Goal: Task Accomplishment & Management: Manage account settings

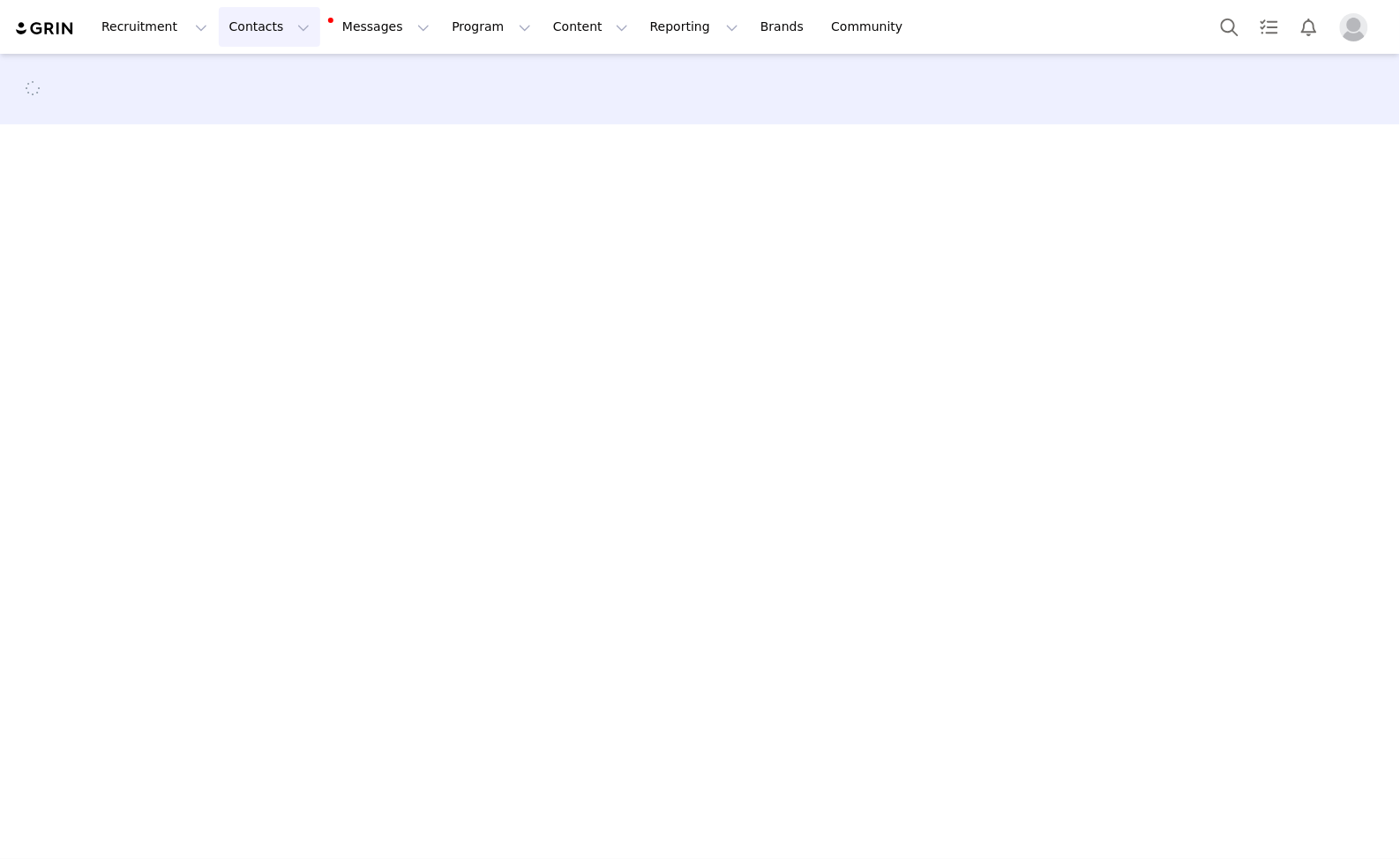
click at [225, 17] on button "Contacts Contacts" at bounding box center [269, 26] width 102 height 40
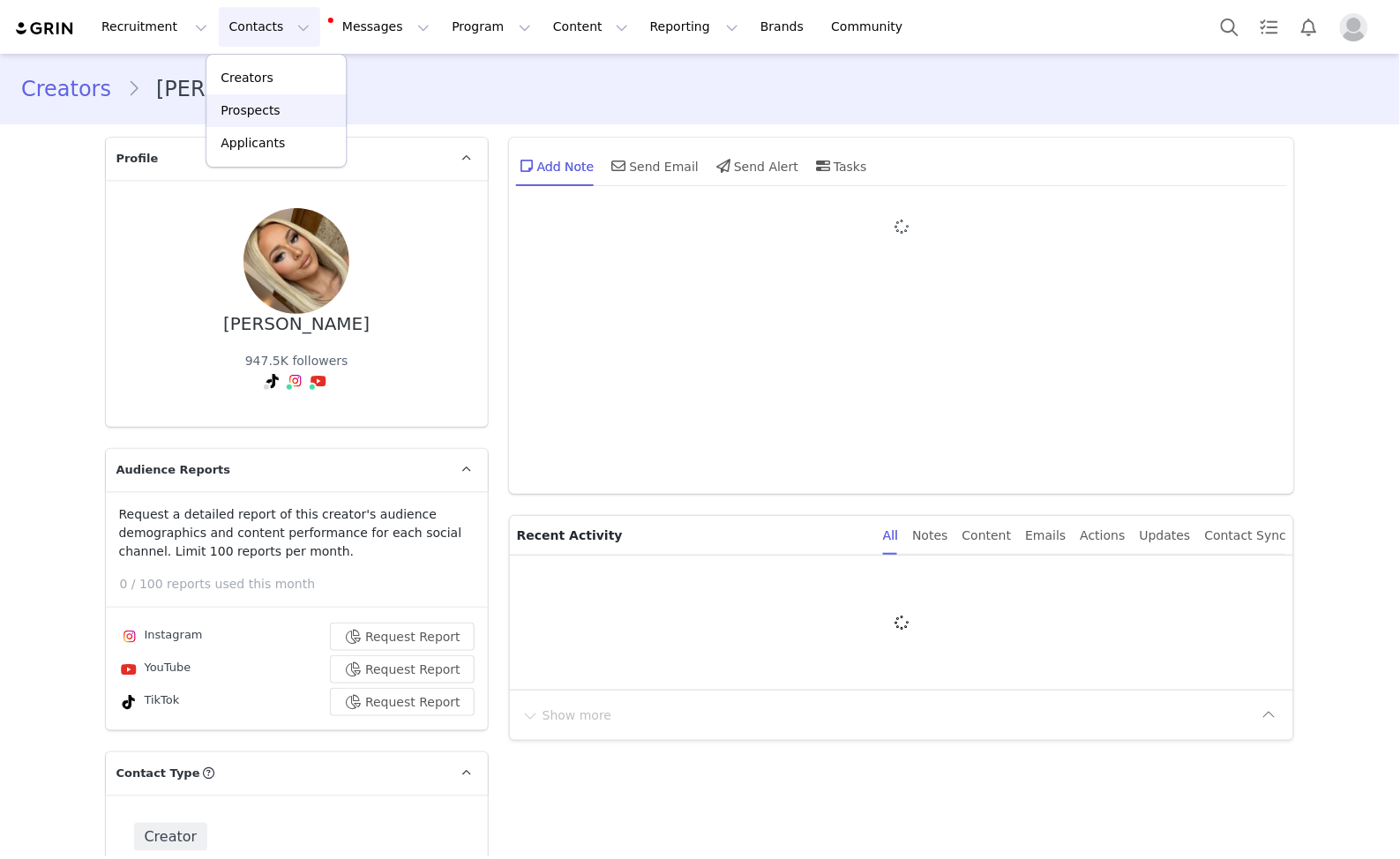
type input "+1 ([GEOGRAPHIC_DATA])"
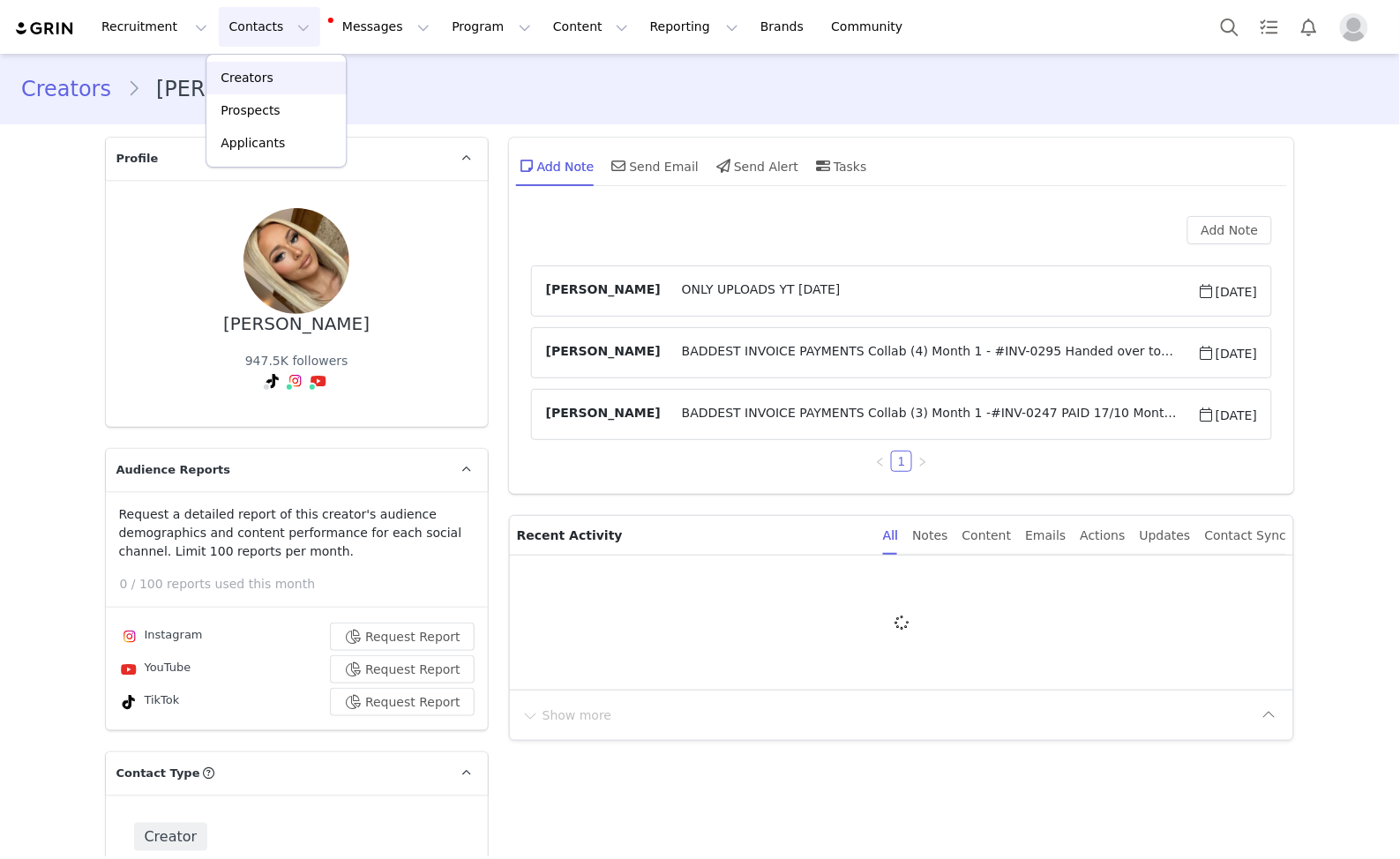
click at [248, 71] on p "Creators" at bounding box center [247, 77] width 53 height 19
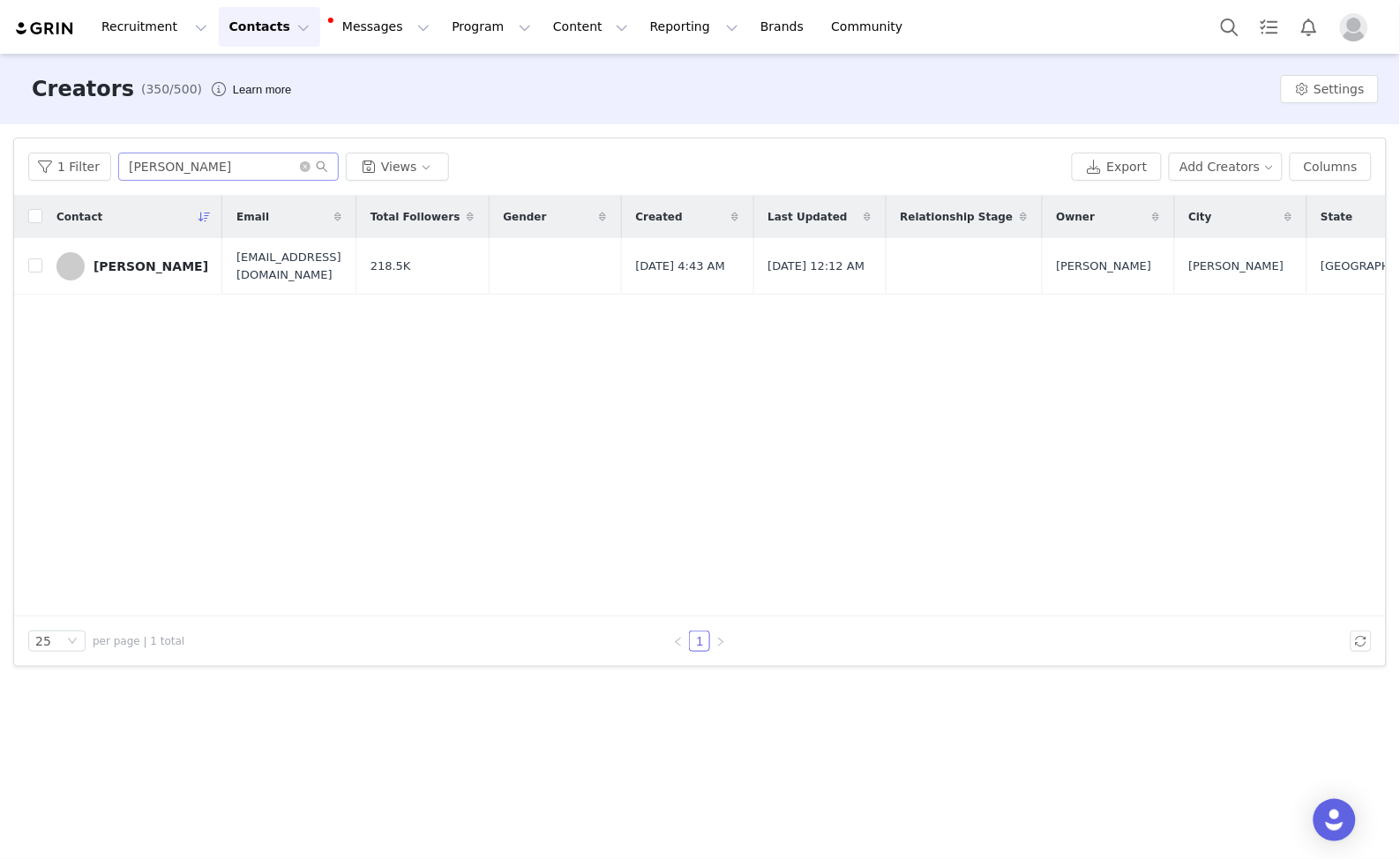
click at [306, 168] on span at bounding box center [314, 167] width 28 height 13
click at [303, 167] on icon "icon: close-circle" at bounding box center [305, 167] width 11 height 11
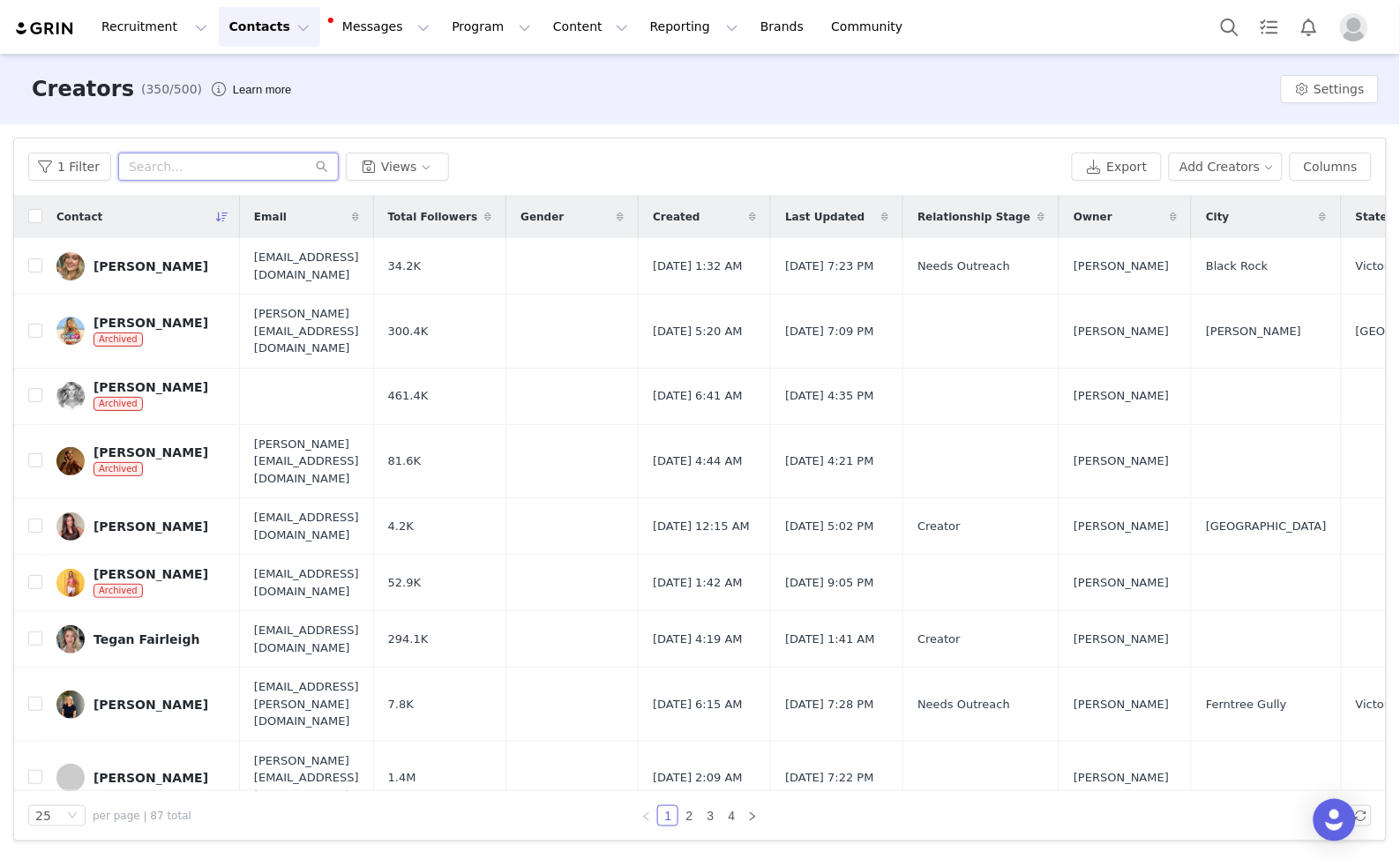
click at [271, 164] on input "text" at bounding box center [228, 167] width 220 height 28
type input "tahlia"
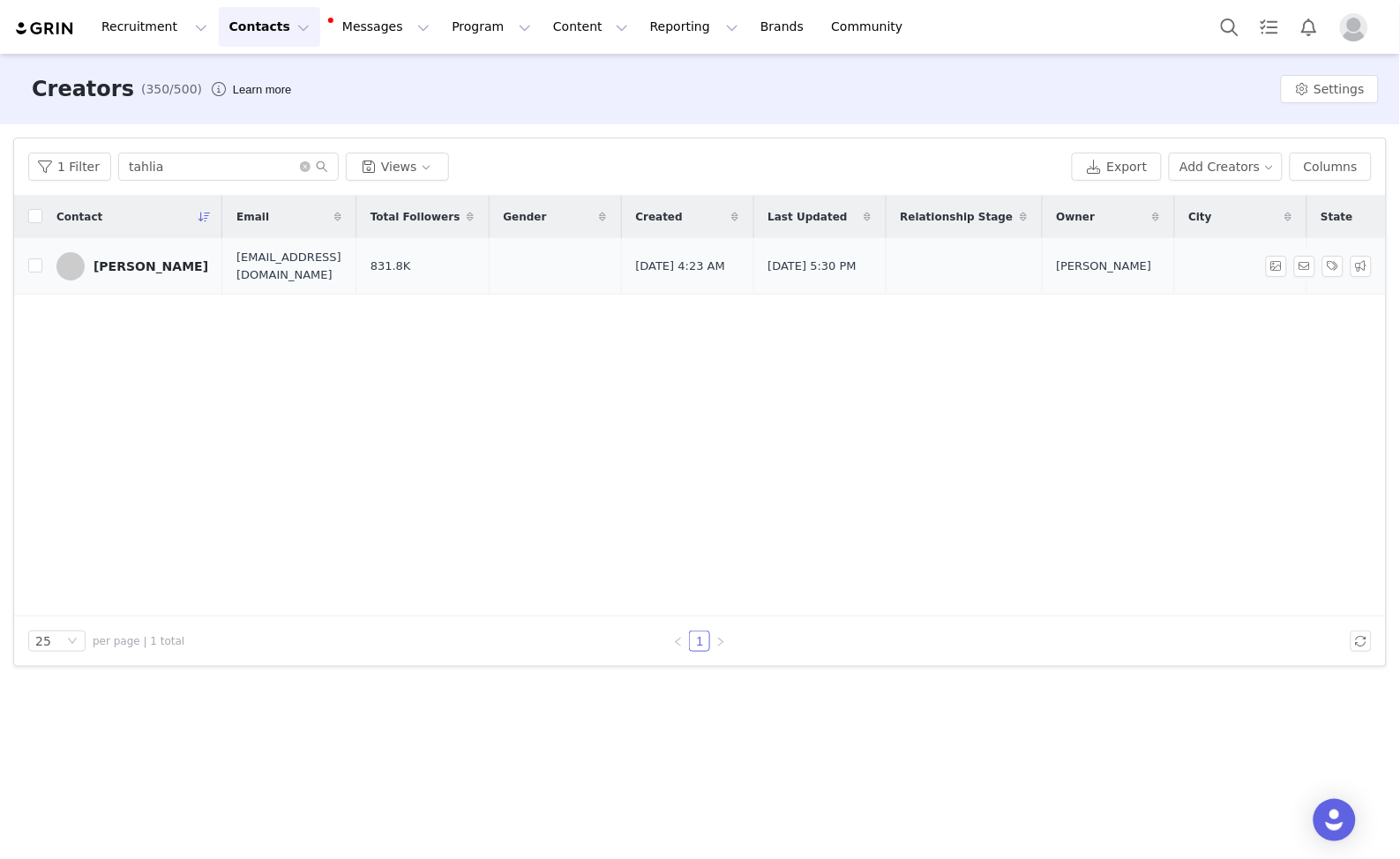
click at [111, 261] on div "Tahlia Skaines" at bounding box center [150, 266] width 115 height 14
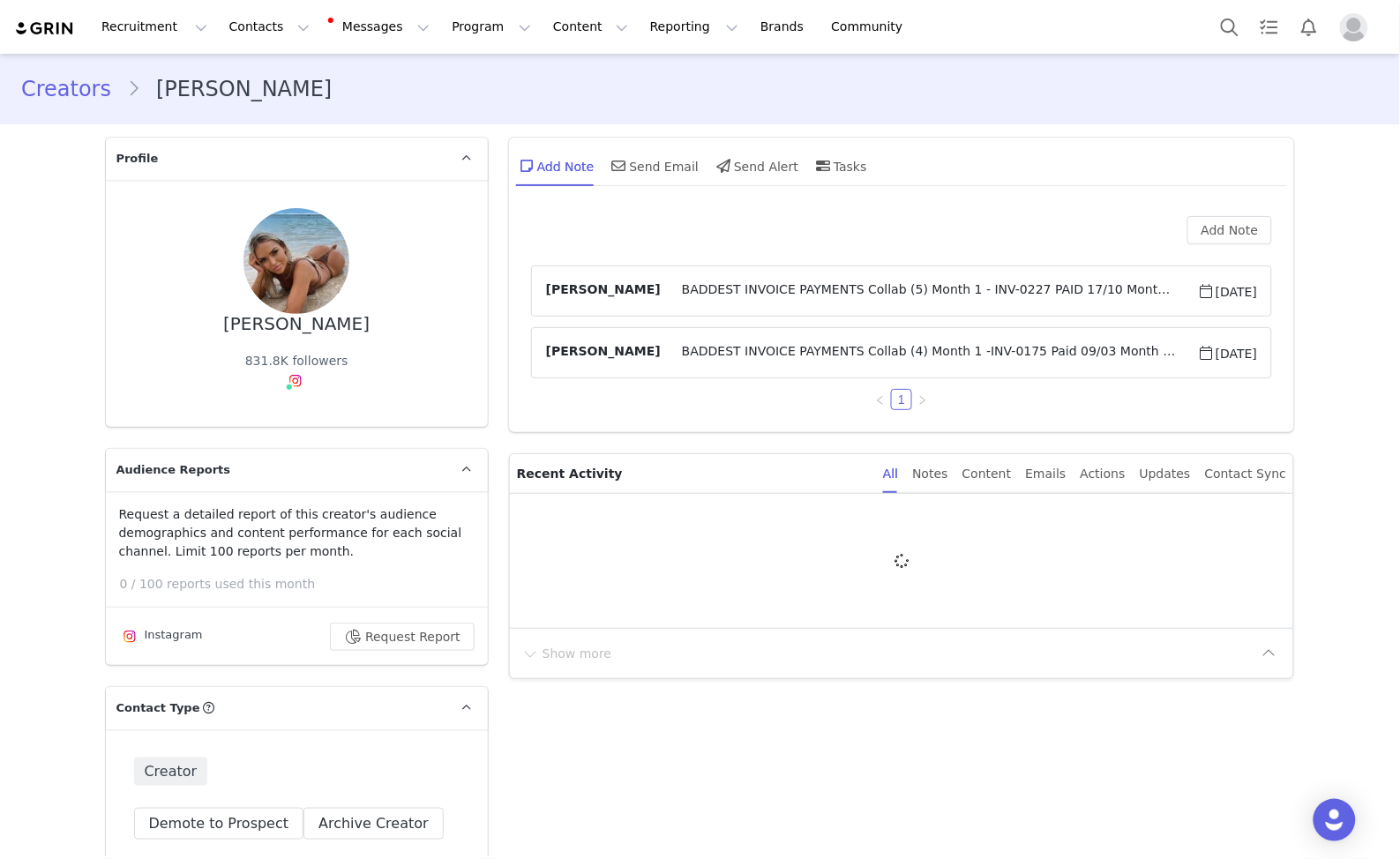
type input "+61 (Australia)"
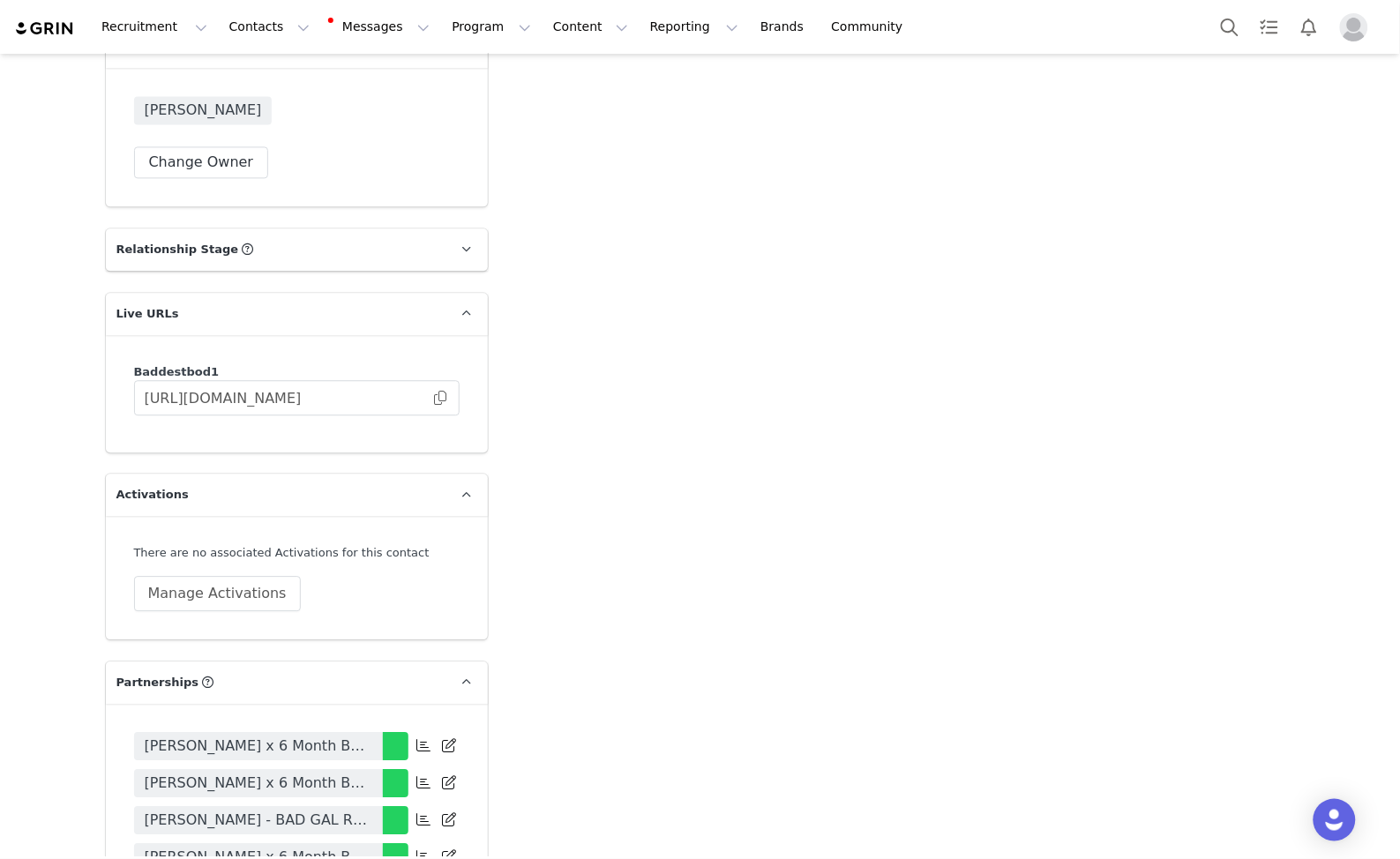
scroll to position [3529, 0]
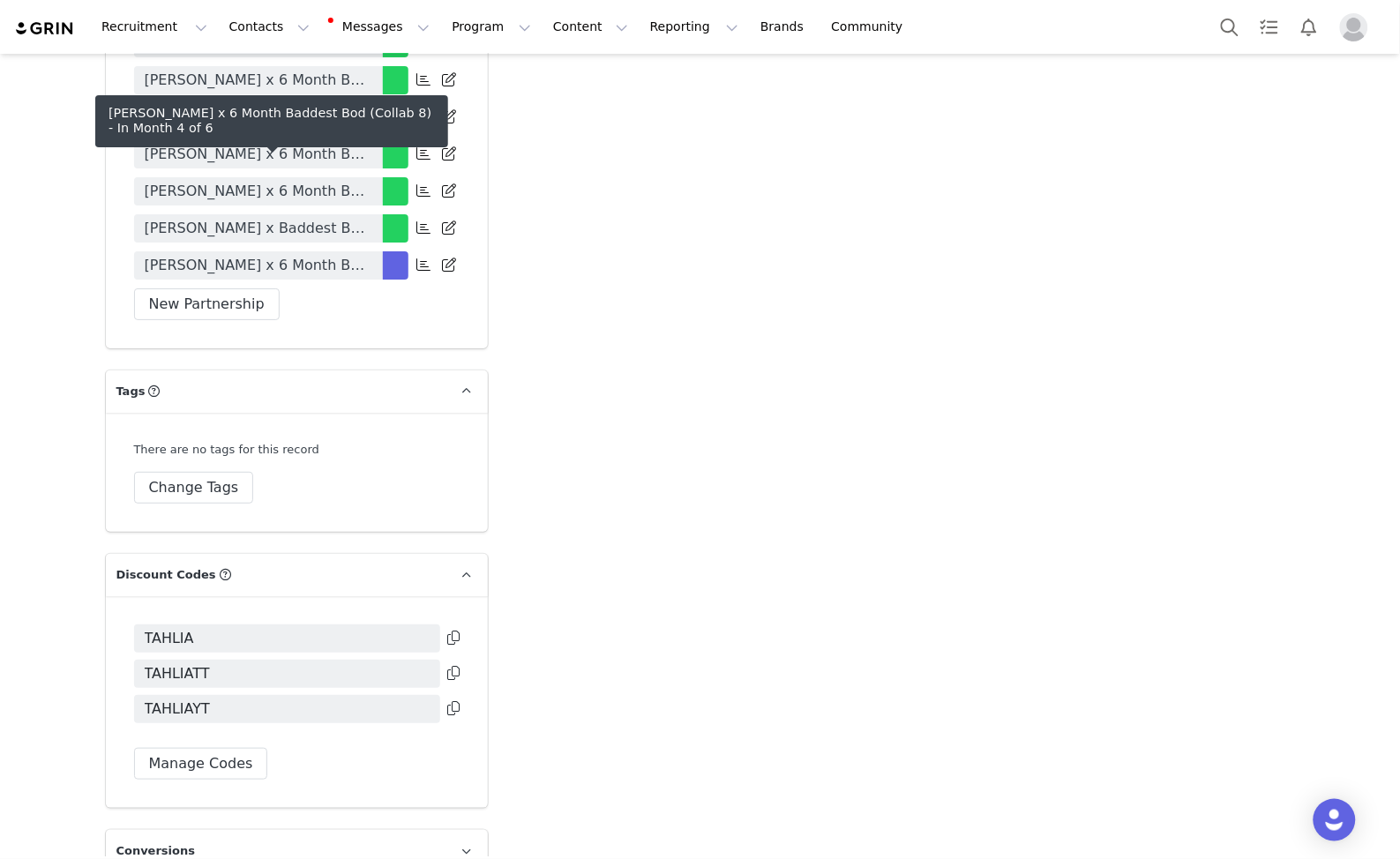
click at [211, 255] on span "Tahlia Skaines x 6 Month Baddest Bod (Collab 8)" at bounding box center [259, 265] width 227 height 22
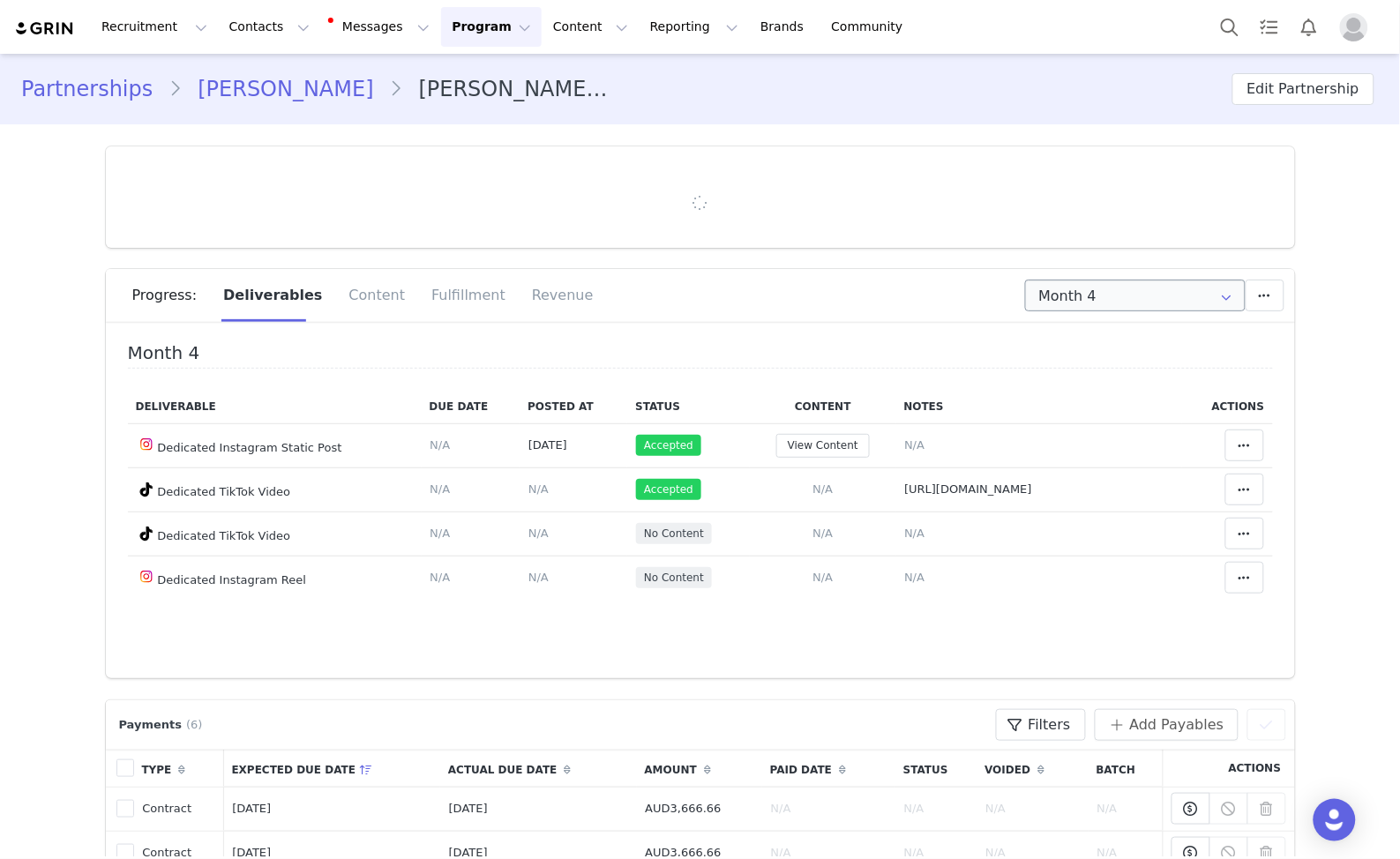
type input "+61 (Australia)"
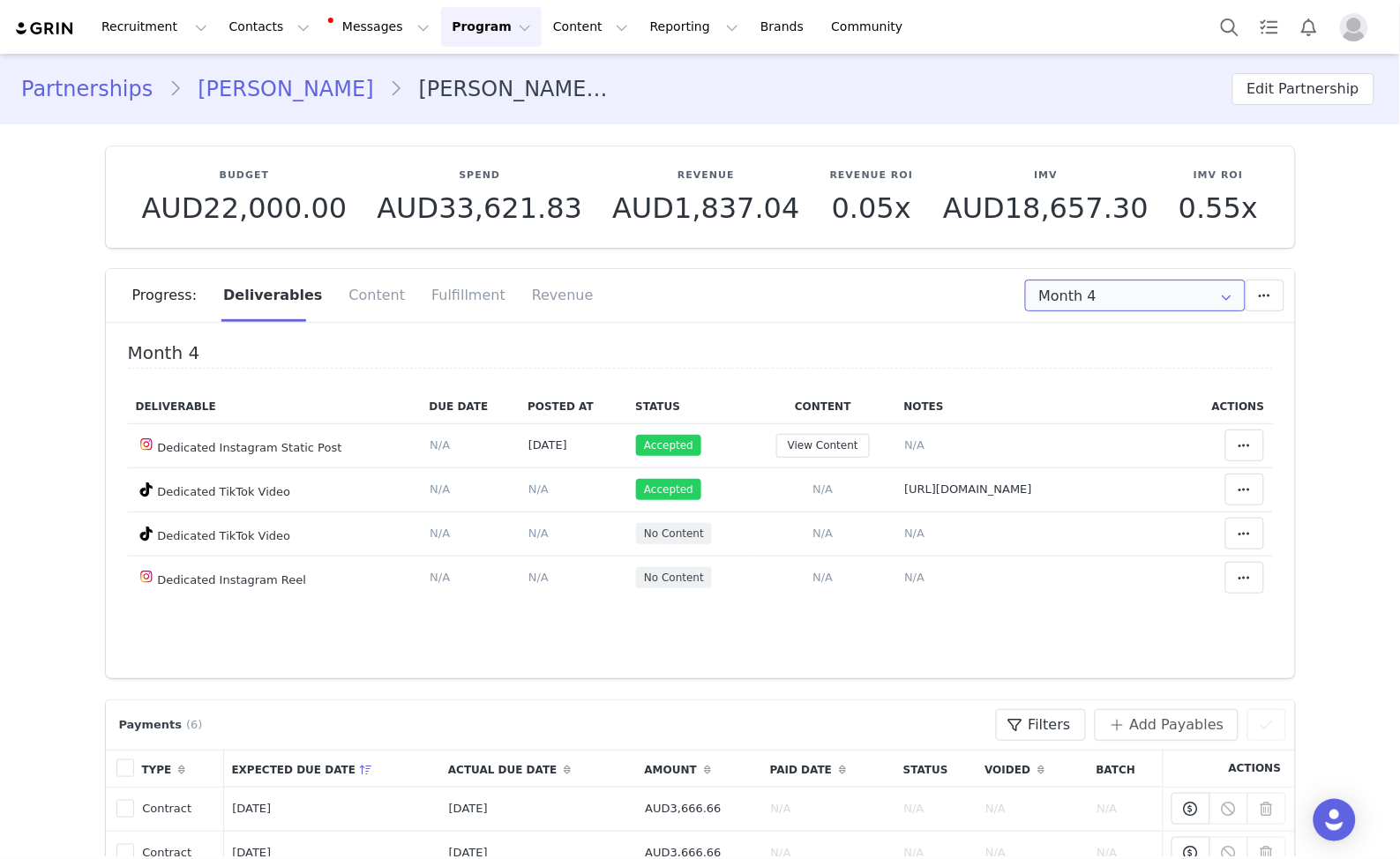
click at [1100, 287] on input "Month 4" at bounding box center [1134, 295] width 220 height 31
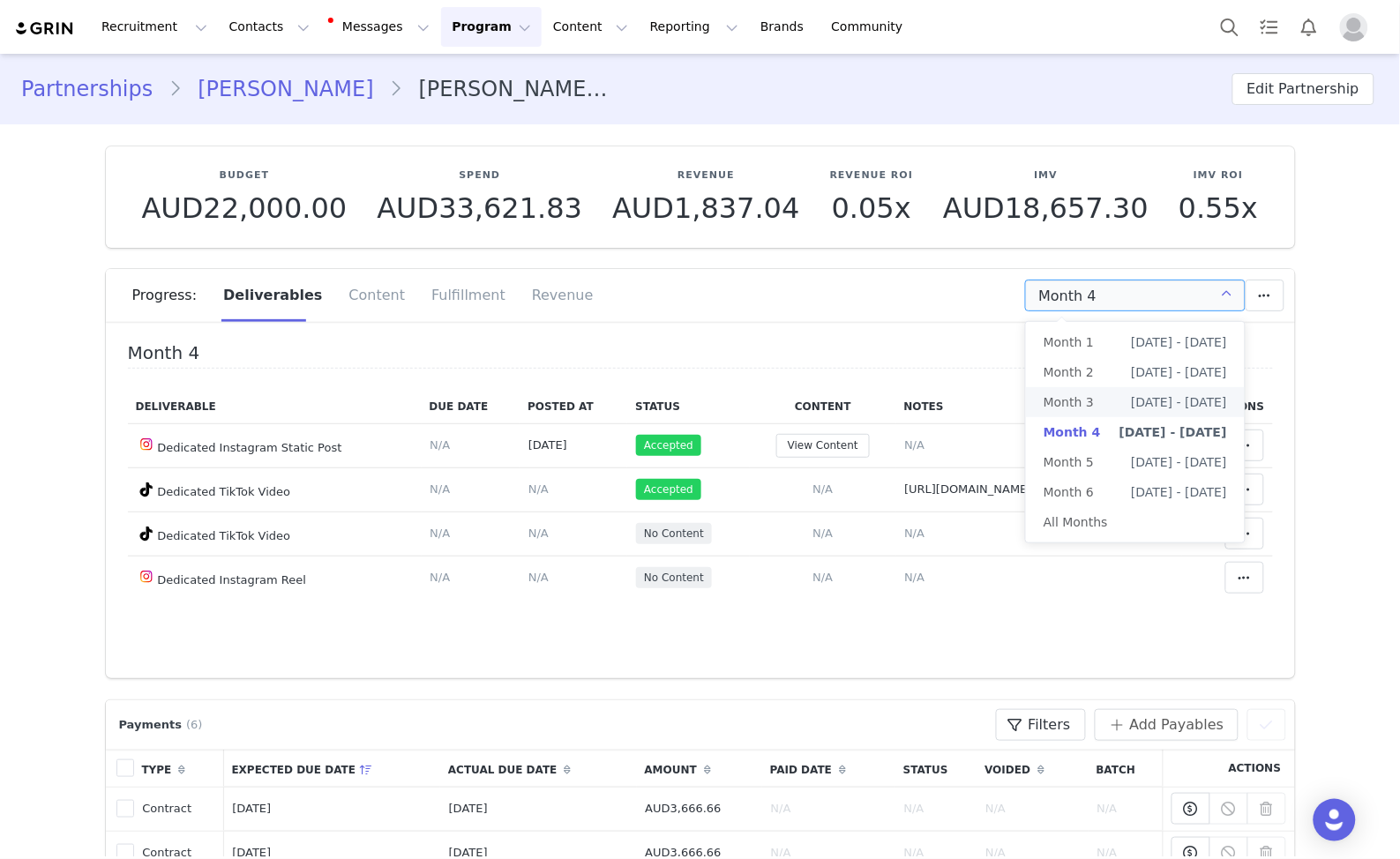
click at [1087, 402] on span "Month 3" at bounding box center [1068, 402] width 50 height 30
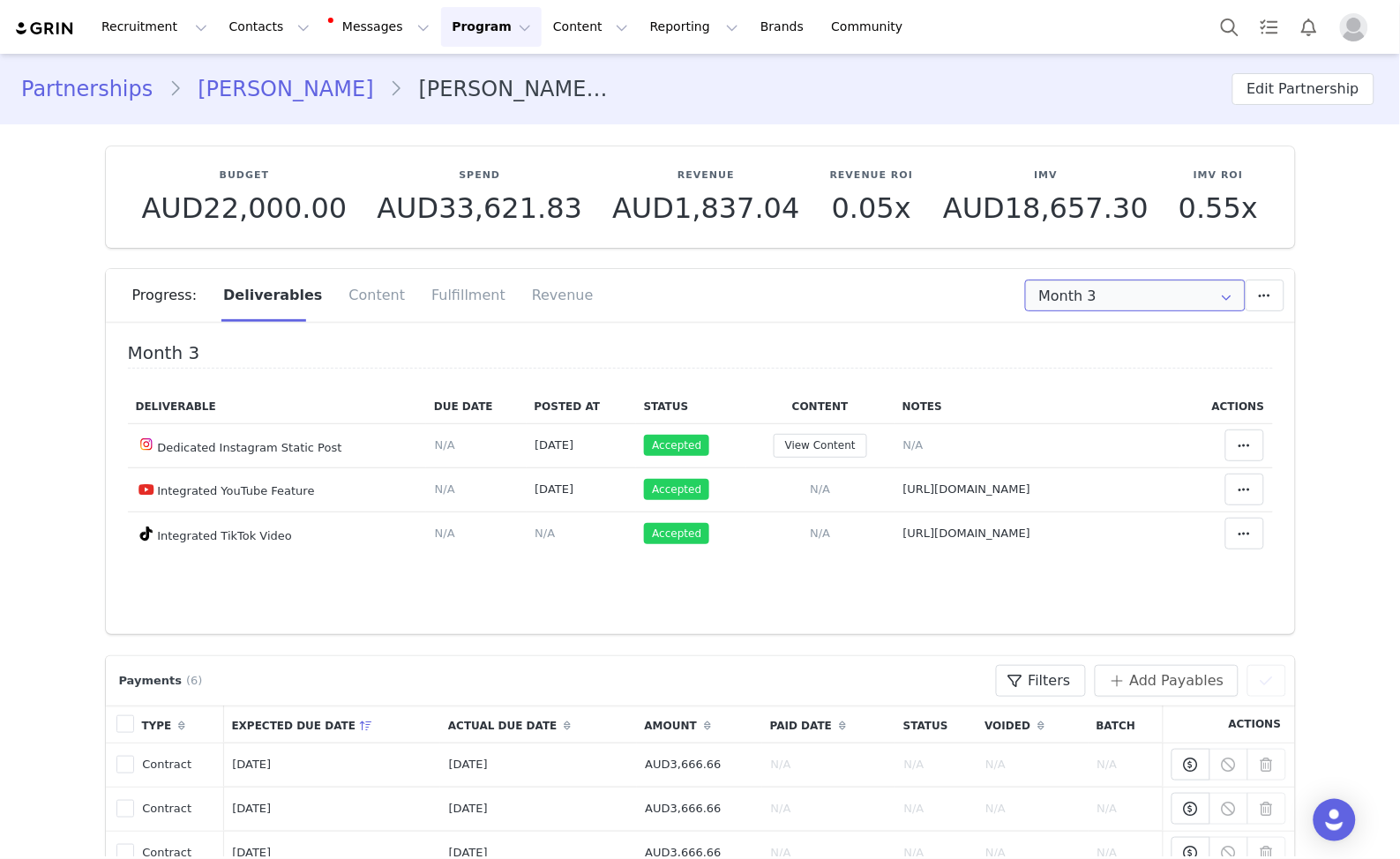
click at [1126, 291] on input "Month 3" at bounding box center [1134, 295] width 220 height 31
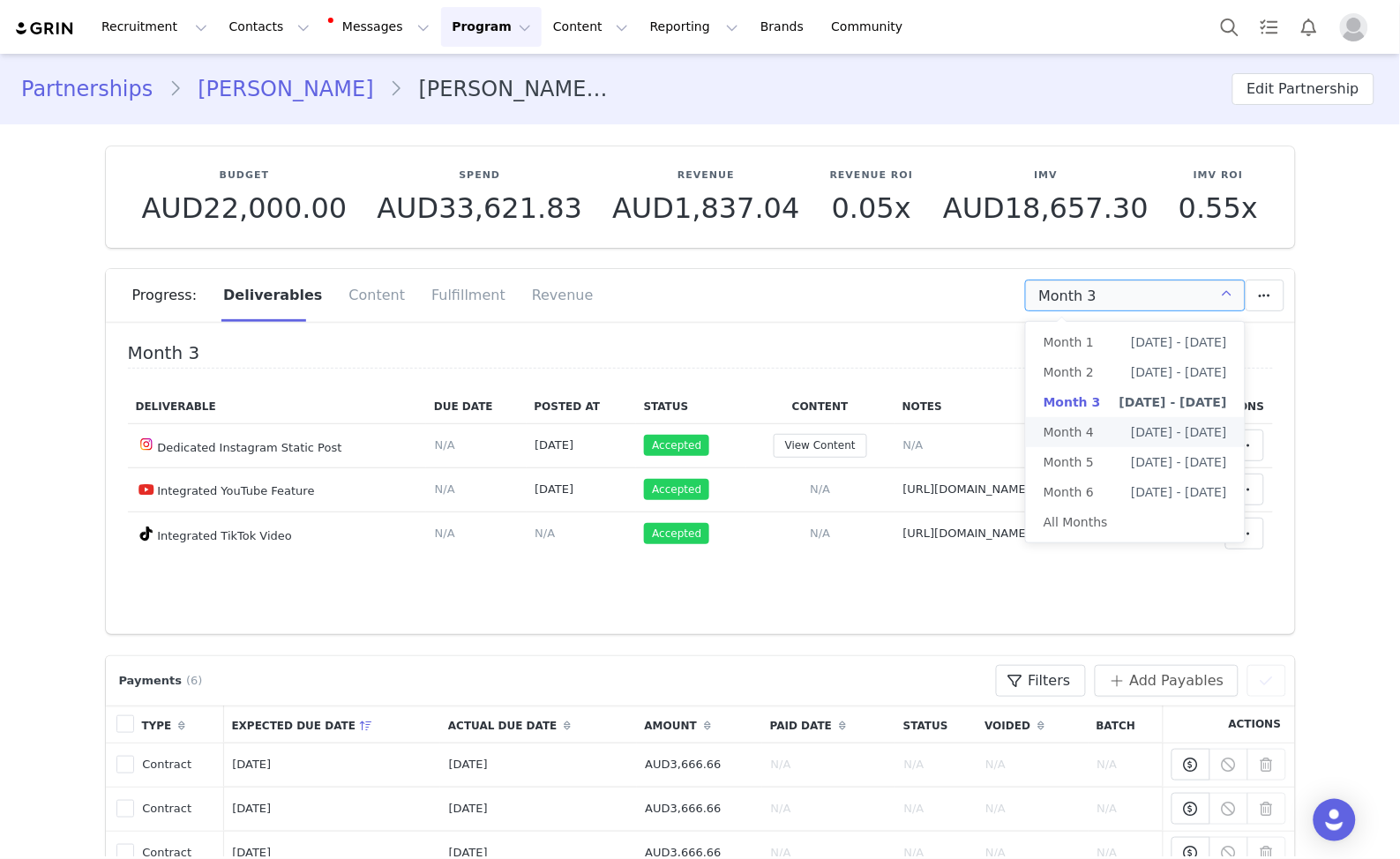
click at [1109, 427] on li "Month 4 Sep 1st - Sep 30th" at bounding box center [1134, 432] width 218 height 30
type input "Month 4"
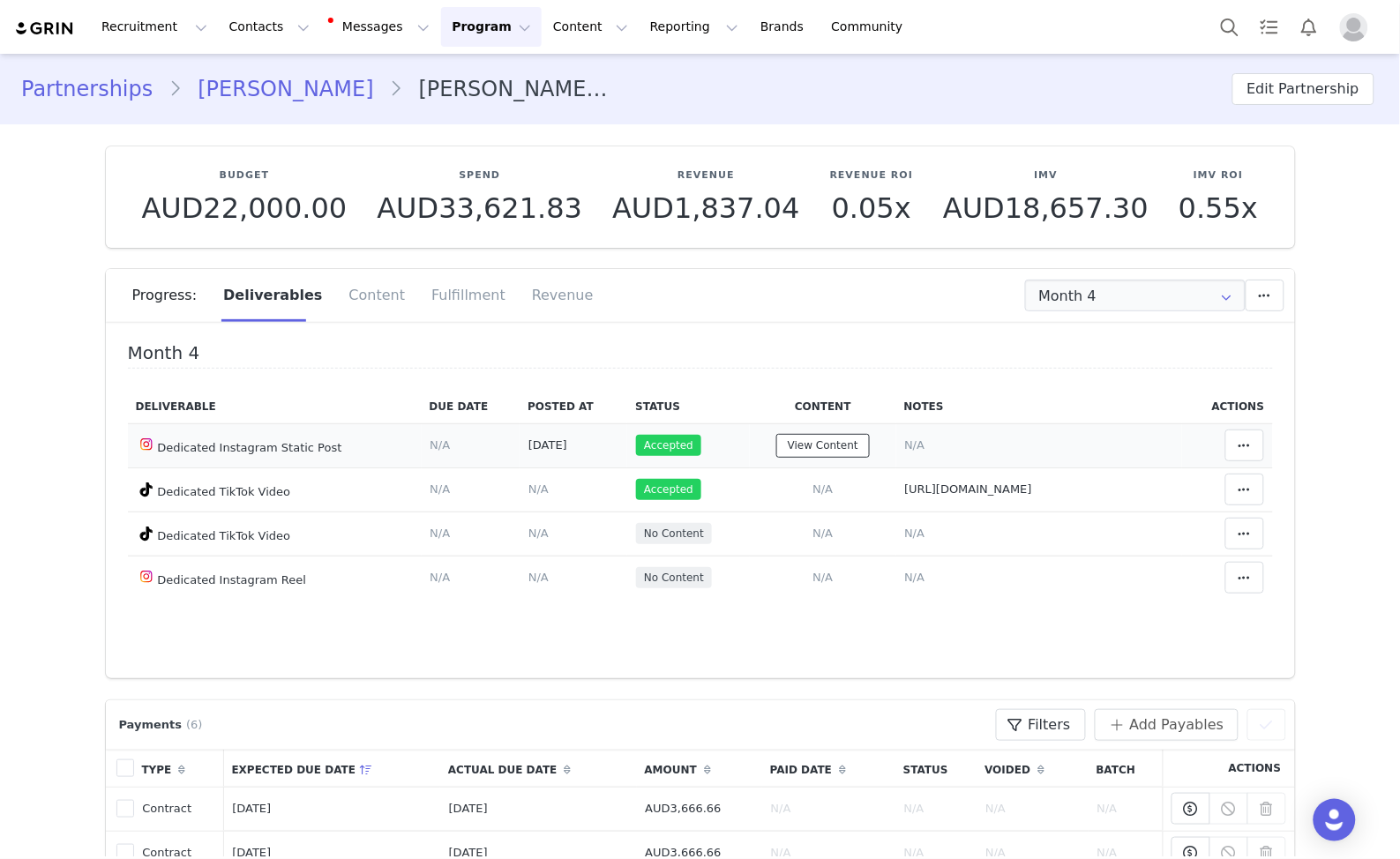
click at [776, 441] on button "View Content" at bounding box center [822, 446] width 93 height 24
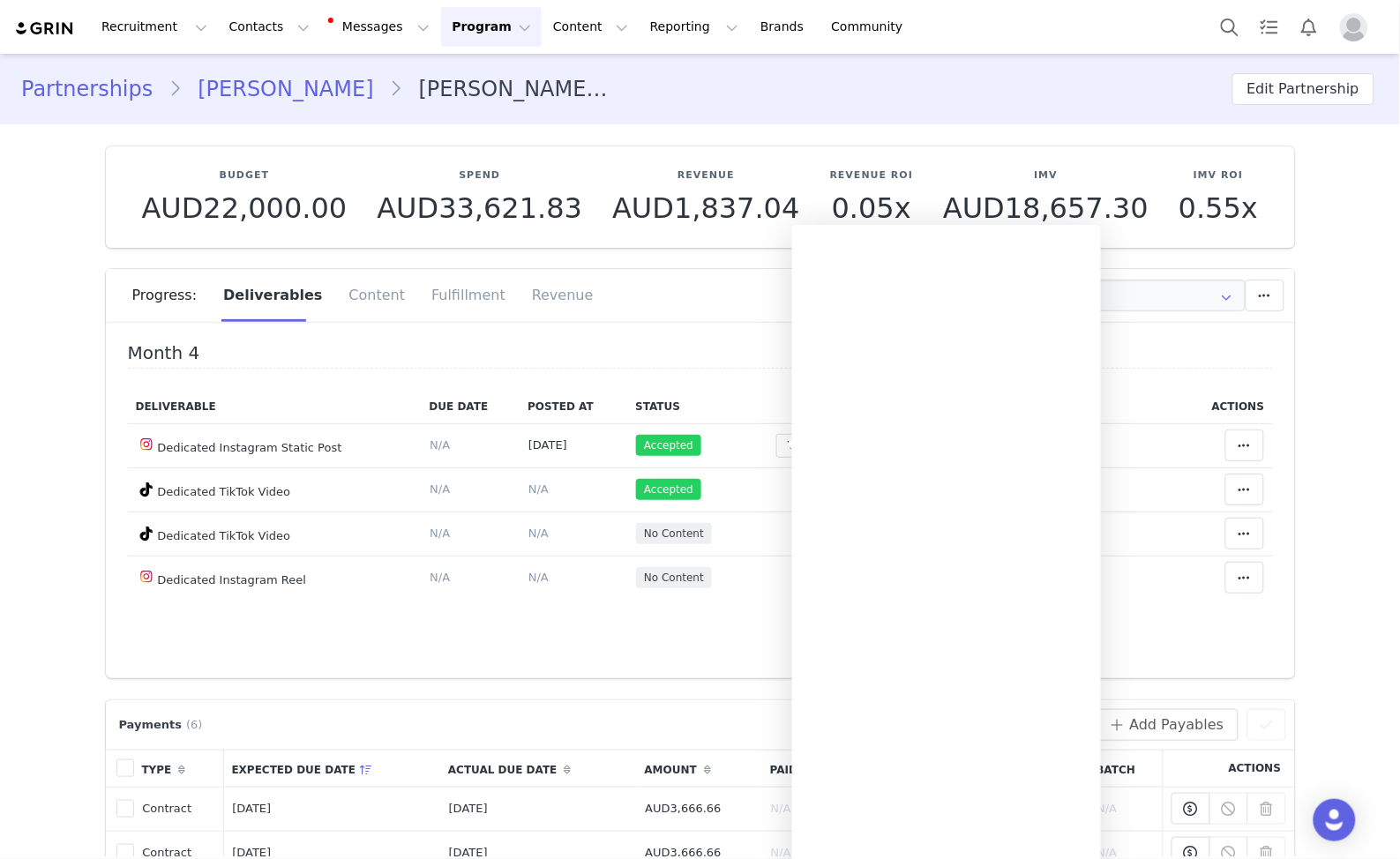
click at [715, 320] on div "Progress: Deliverables Content Fulfillment Revenue" at bounding box center [713, 296] width 1162 height 53
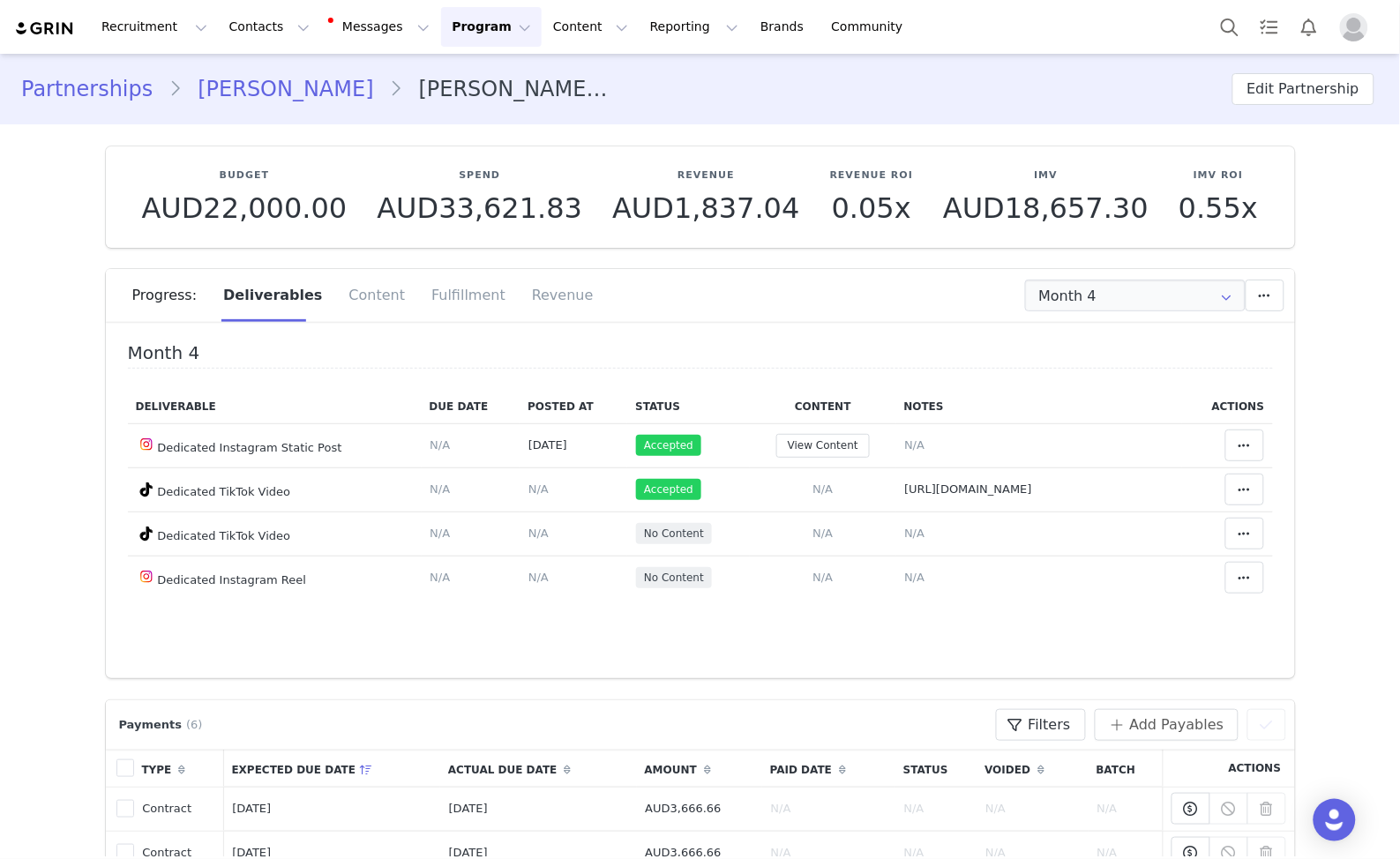
click at [544, 379] on div "Month 4 Deliverable Due Date Posted At Status Content Notes Actions Dedicated I…" at bounding box center [700, 482] width 1144 height 278
